Goal: Transaction & Acquisition: Book appointment/travel/reservation

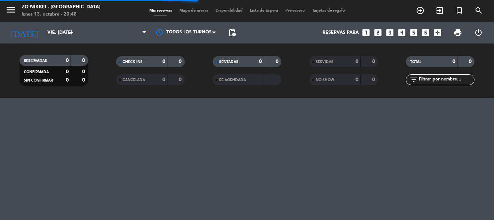
click at [178, 5] on div "menu Zo Nikkei - Nordelta lunes 13. octubre - 20:48 Mis reservas Mapa de mesas …" at bounding box center [247, 11] width 494 height 22
click at [44, 34] on input "vie. [DATE]" at bounding box center [74, 32] width 61 height 12
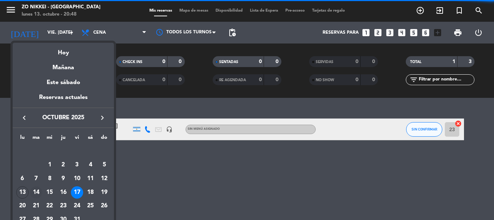
click at [31, 191] on div "14" at bounding box center [36, 192] width 12 height 12
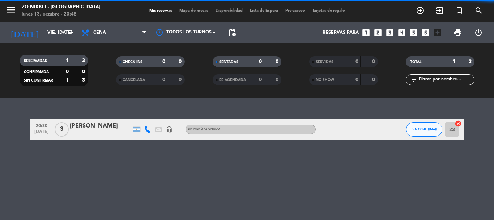
type input "[DATE] oct."
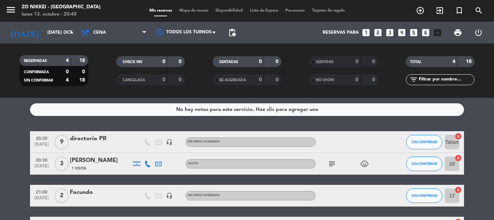
click at [198, 7] on div "menu Zo Nikkei - Nordelta lunes 13. octubre - 20:48 Mis reservas Mapa de mesas …" at bounding box center [247, 11] width 494 height 22
click at [193, 8] on div "Mis reservas Mapa de mesas Disponibilidad Lista de Espera Pre-acceso Tarjetas d…" at bounding box center [247, 11] width 203 height 7
click at [194, 9] on span "Mapa de mesas" at bounding box center [194, 11] width 36 height 4
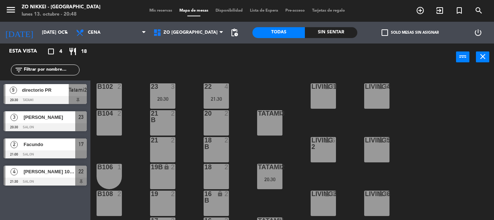
click at [274, 123] on div "Tatami3 8" at bounding box center [269, 122] width 25 height 25
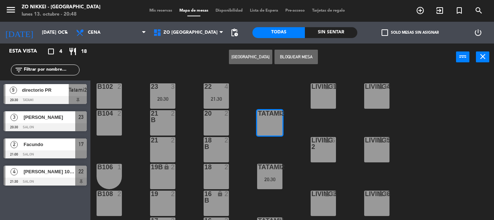
click at [256, 58] on button "[GEOGRAPHIC_DATA]" at bounding box center [250, 57] width 43 height 14
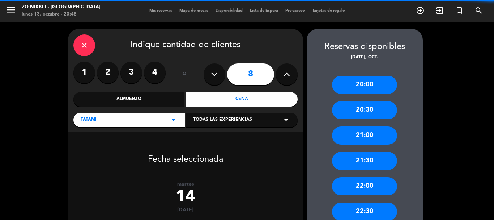
click at [115, 77] on label "2" at bounding box center [108, 73] width 22 height 22
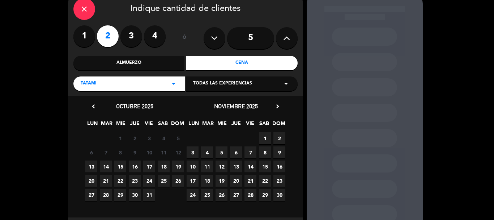
scroll to position [72, 0]
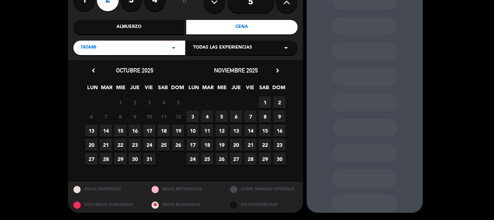
click at [108, 128] on span "14" at bounding box center [106, 131] width 12 height 12
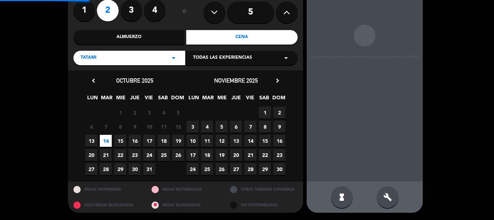
scroll to position [29, 0]
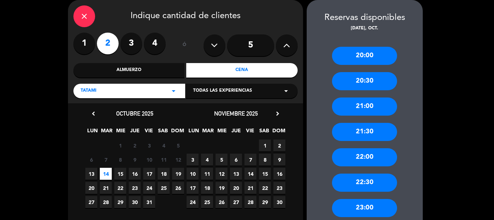
click at [364, 53] on div "20:00" at bounding box center [364, 56] width 65 height 18
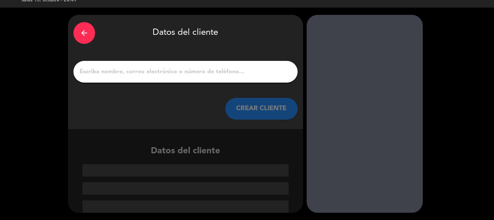
drag, startPoint x: 119, startPoint y: 77, endPoint x: 156, endPoint y: 76, distance: 37.3
click at [119, 77] on input "1" at bounding box center [186, 72] width 214 height 10
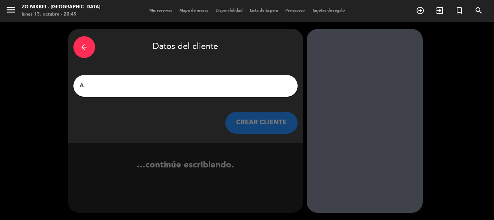
scroll to position [0, 0]
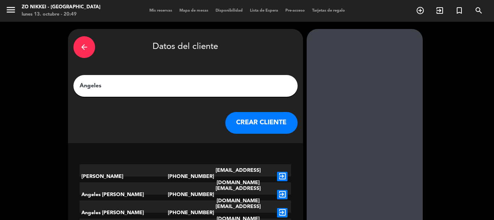
type input "Angeles"
click at [282, 123] on button "CREAR CLIENTE" at bounding box center [261, 123] width 72 height 22
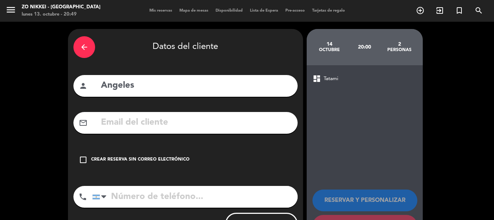
click at [80, 160] on icon "check_box_outline_blank" at bounding box center [83, 159] width 9 height 9
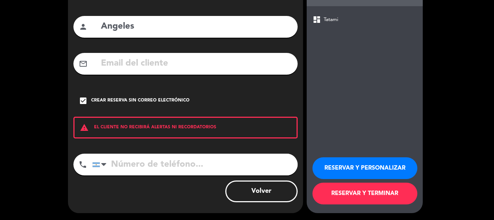
scroll to position [59, 0]
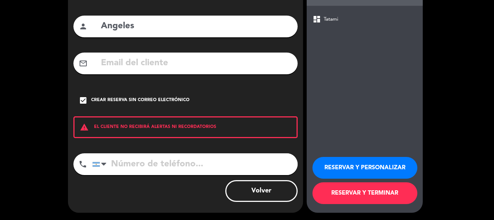
click at [361, 198] on button "RESERVAR Y TERMINAR" at bounding box center [365, 193] width 105 height 22
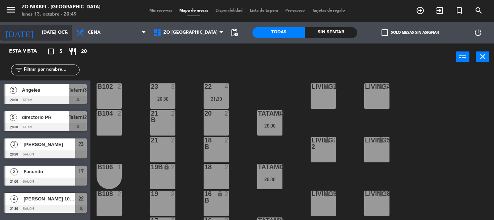
click at [41, 32] on input "[DATE] oct." at bounding box center [68, 32] width 61 height 12
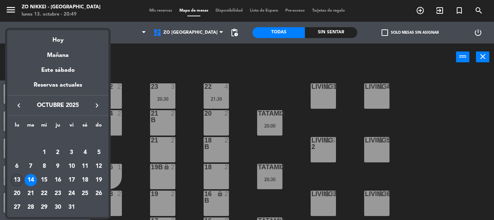
click at [19, 179] on div "13" at bounding box center [17, 180] width 12 height 12
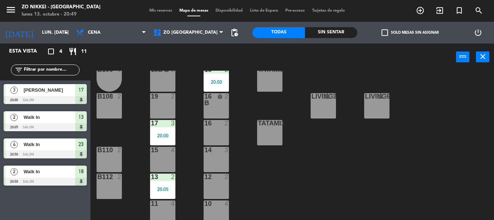
scroll to position [103, 0]
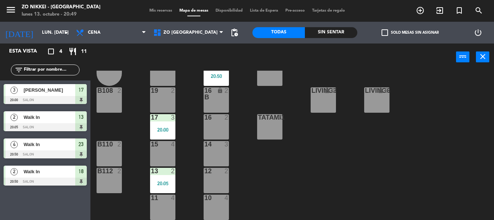
click at [210, 184] on div "12 2" at bounding box center [216, 180] width 25 height 25
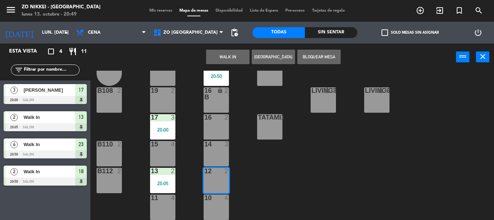
click at [311, 54] on button "Bloquear Mesa" at bounding box center [319, 57] width 43 height 14
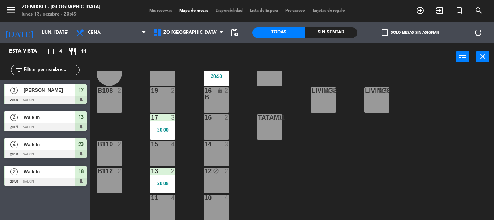
click at [228, 208] on div "10 4" at bounding box center [216, 206] width 25 height 25
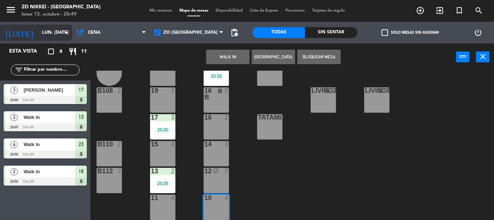
click at [38, 26] on input "lun. [DATE]" at bounding box center [68, 32] width 61 height 12
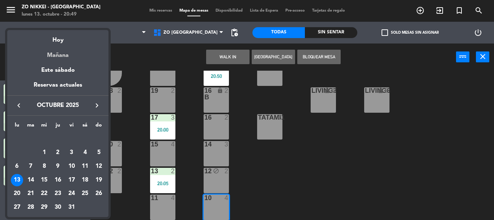
click at [59, 59] on div "Mañana" at bounding box center [57, 52] width 101 height 15
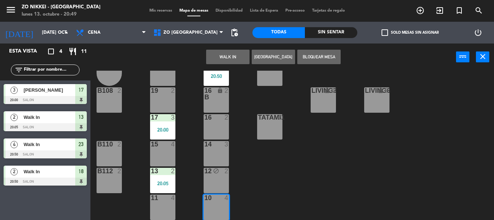
scroll to position [0, 0]
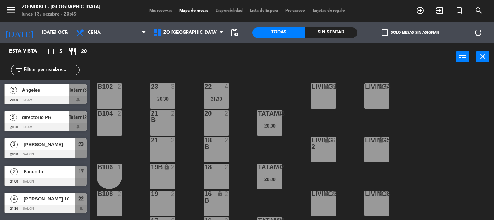
click at [71, 205] on div at bounding box center [45, 209] width 83 height 8
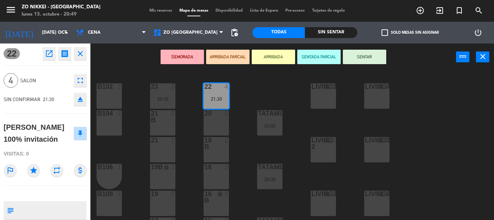
scroll to position [42, 0]
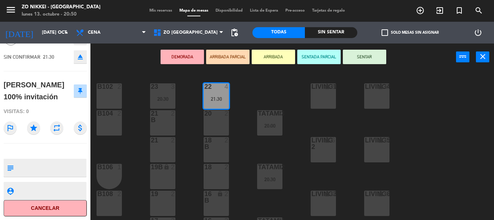
click at [133, 63] on div "DEMORADA ARRIBADA PARCIAL ARRIBADA SENTADA PARCIAL SENTAR power_input close" at bounding box center [273, 57] width 366 height 28
click at [38, 34] on input "[DATE] oct." at bounding box center [68, 32] width 61 height 12
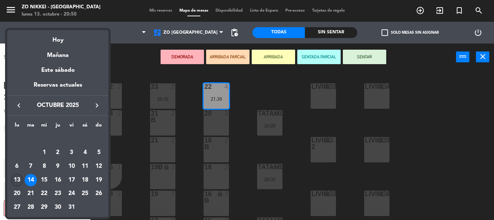
click at [18, 182] on div "13" at bounding box center [17, 180] width 12 height 12
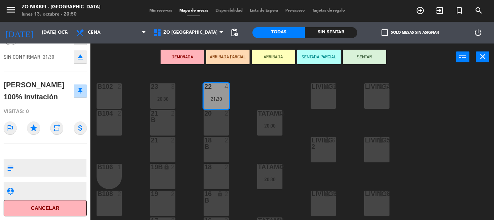
type input "lun. [DATE]"
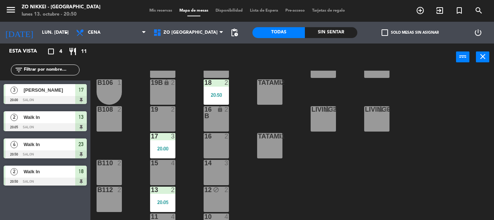
scroll to position [103, 0]
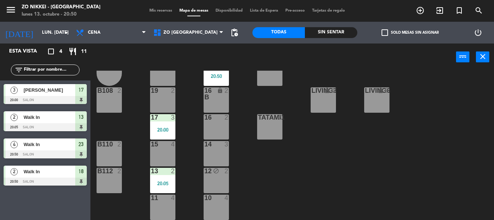
click at [227, 199] on div "4" at bounding box center [227, 197] width 4 height 7
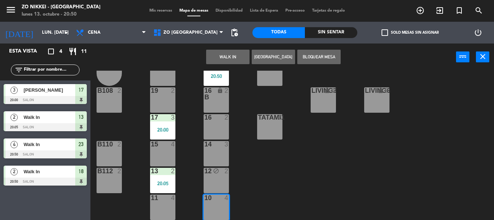
click at [282, 60] on button "[GEOGRAPHIC_DATA]" at bounding box center [273, 57] width 43 height 14
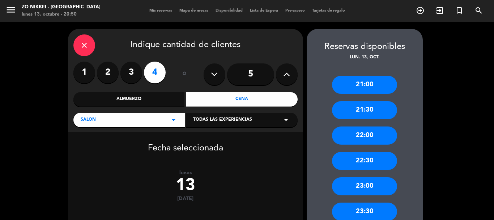
click at [243, 72] on input "5" at bounding box center [250, 74] width 47 height 22
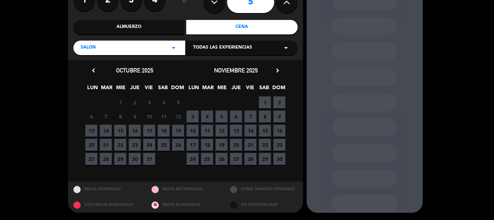
click at [93, 132] on span "13" at bounding box center [91, 131] width 12 height 12
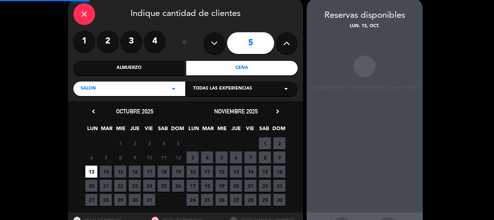
scroll to position [29, 0]
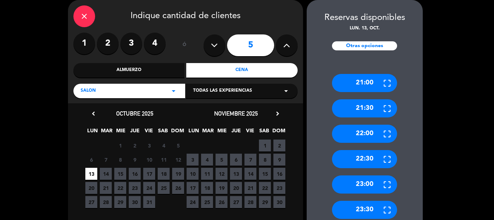
click at [376, 135] on div "22:00" at bounding box center [364, 134] width 65 height 18
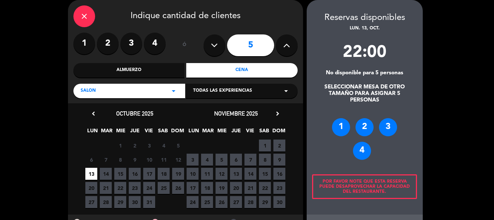
click at [369, 146] on div "4" at bounding box center [362, 151] width 18 height 18
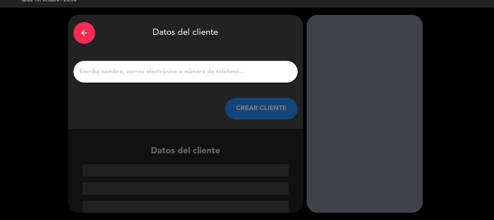
click at [211, 76] on input "1" at bounding box center [186, 72] width 214 height 10
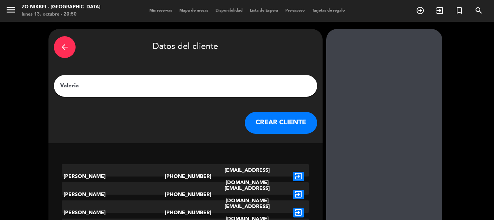
type input "Valeria"
click at [275, 125] on button "CREAR CLIENTE" at bounding box center [281, 123] width 72 height 22
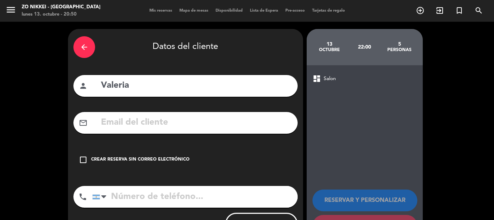
click at [127, 170] on div "check_box_outline_blank Crear reserva sin correo electrónico" at bounding box center [185, 160] width 224 height 22
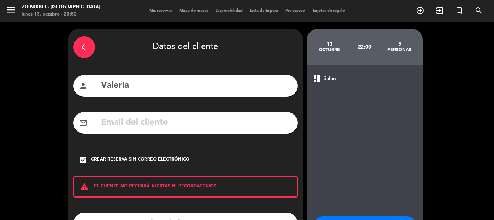
click at [130, 161] on div "Crear reserva sin correo electrónico" at bounding box center [140, 159] width 98 height 7
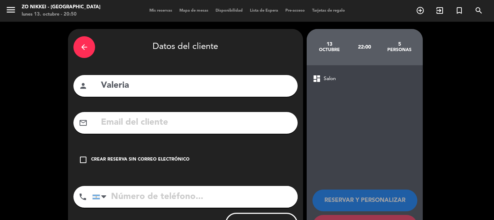
scroll to position [33, 0]
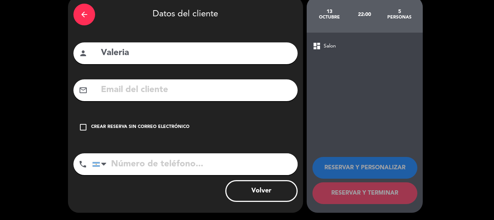
click at [184, 134] on div "check_box_outline_blank Crear reserva sin correo electrónico" at bounding box center [185, 127] width 224 height 22
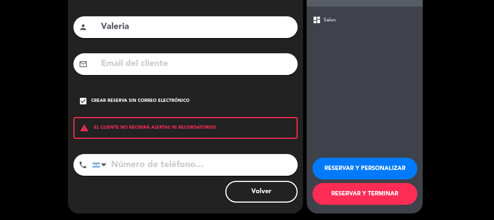
scroll to position [59, 0]
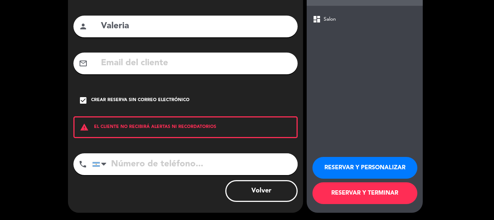
click at [351, 199] on button "RESERVAR Y TERMINAR" at bounding box center [365, 193] width 105 height 22
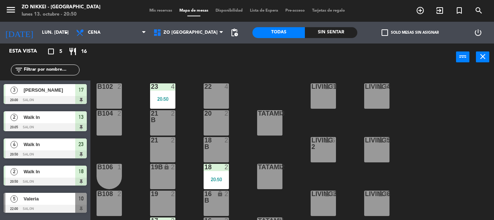
scroll to position [103, 0]
